Goal: Transaction & Acquisition: Download file/media

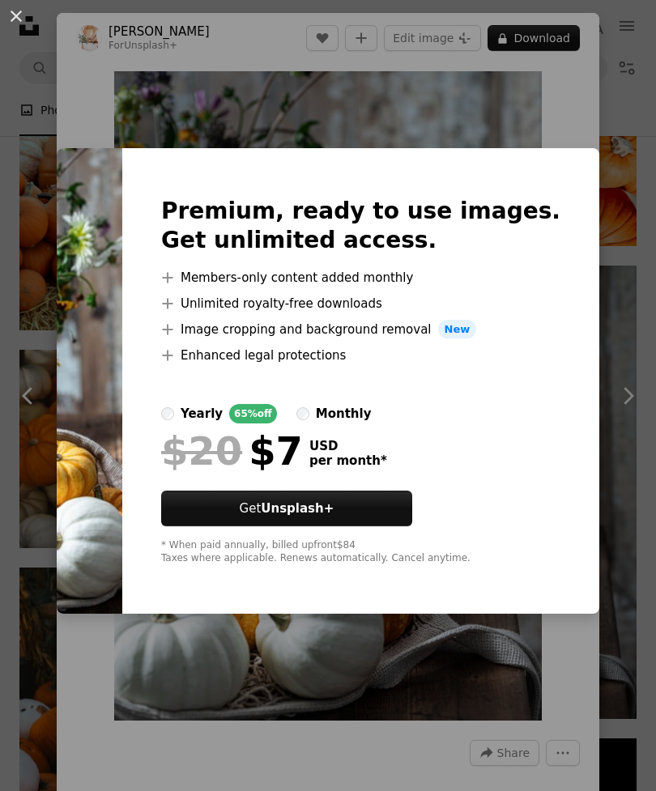
scroll to position [1020, 0]
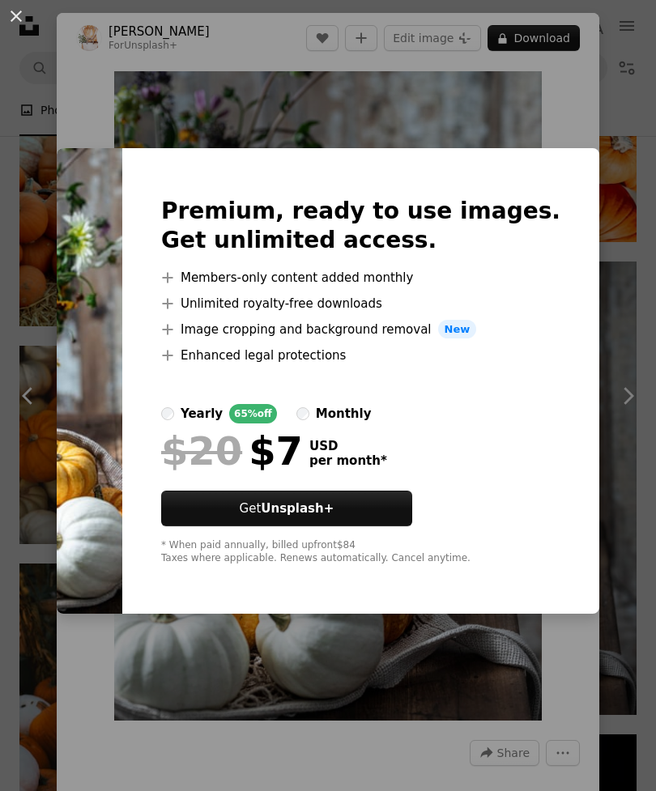
click at [573, 746] on div "An X shape Premium, ready to use images. Get unlimited access. A plus sign Memb…" at bounding box center [328, 395] width 656 height 791
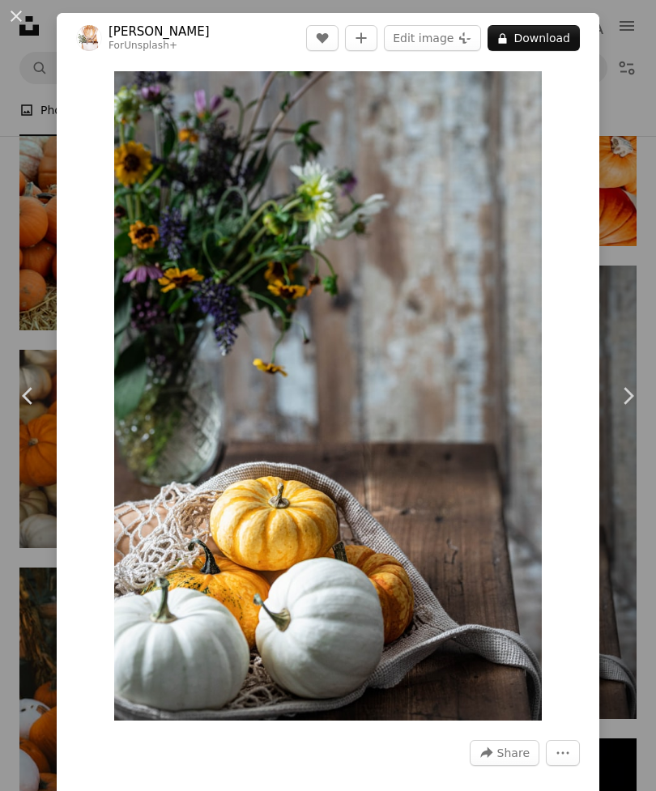
click at [26, 22] on button "An X shape" at bounding box center [15, 15] width 19 height 19
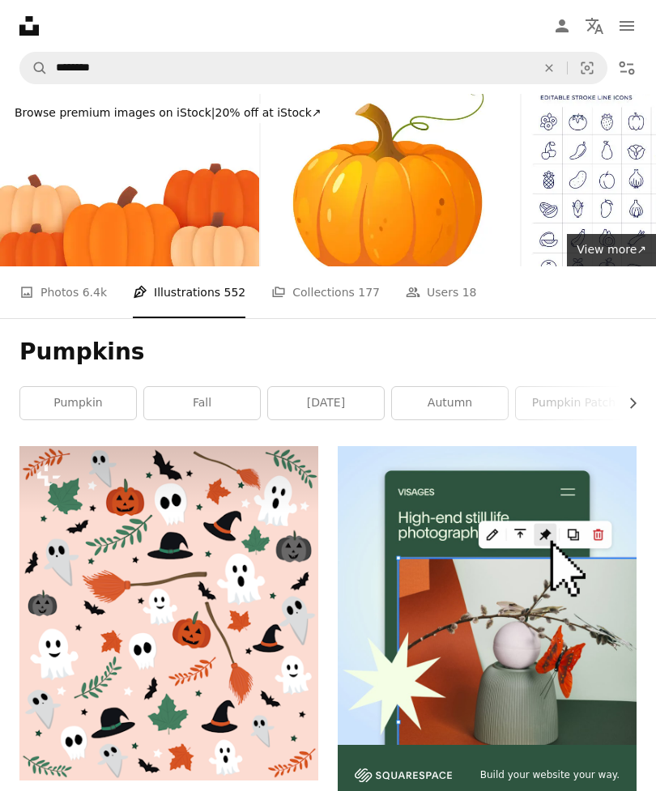
click at [86, 298] on span "6.4k" at bounding box center [95, 292] width 24 height 18
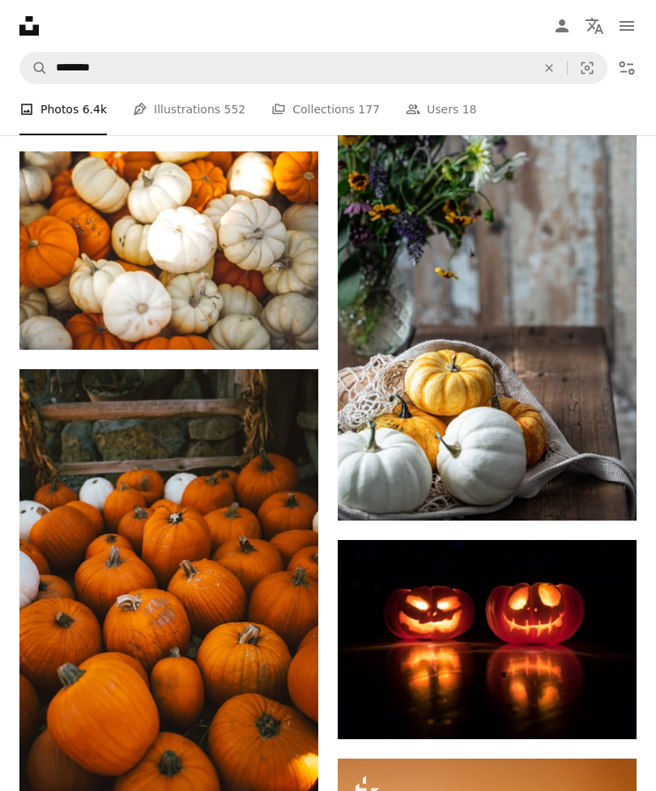
scroll to position [1215, 0]
click at [498, 349] on img at bounding box center [487, 293] width 299 height 454
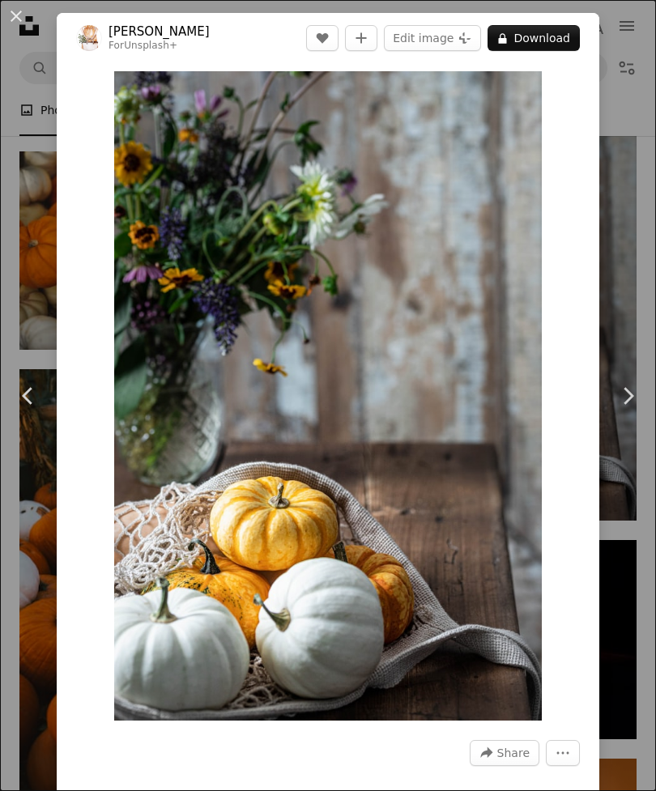
click at [546, 36] on button "A lock Download" at bounding box center [533, 38] width 92 height 26
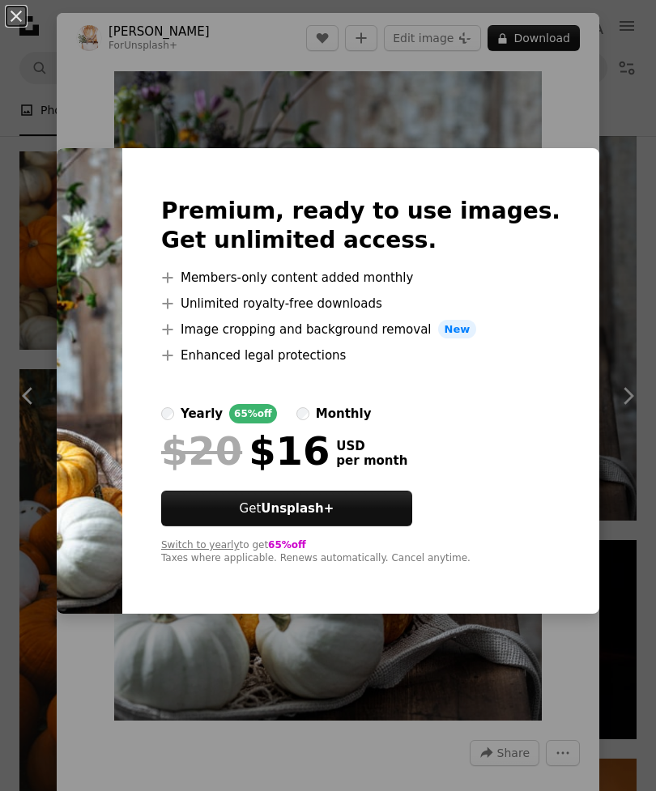
click at [223, 424] on div "yearly" at bounding box center [202, 413] width 42 height 19
click at [26, 6] on button "An X shape" at bounding box center [15, 15] width 19 height 19
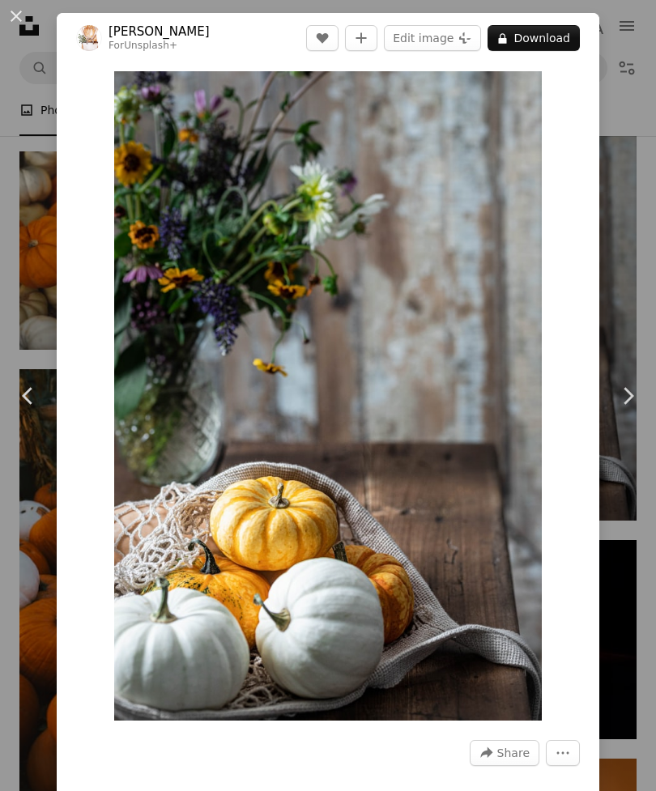
click at [25, 6] on button "An X shape" at bounding box center [15, 15] width 19 height 19
